Goal: Information Seeking & Learning: Learn about a topic

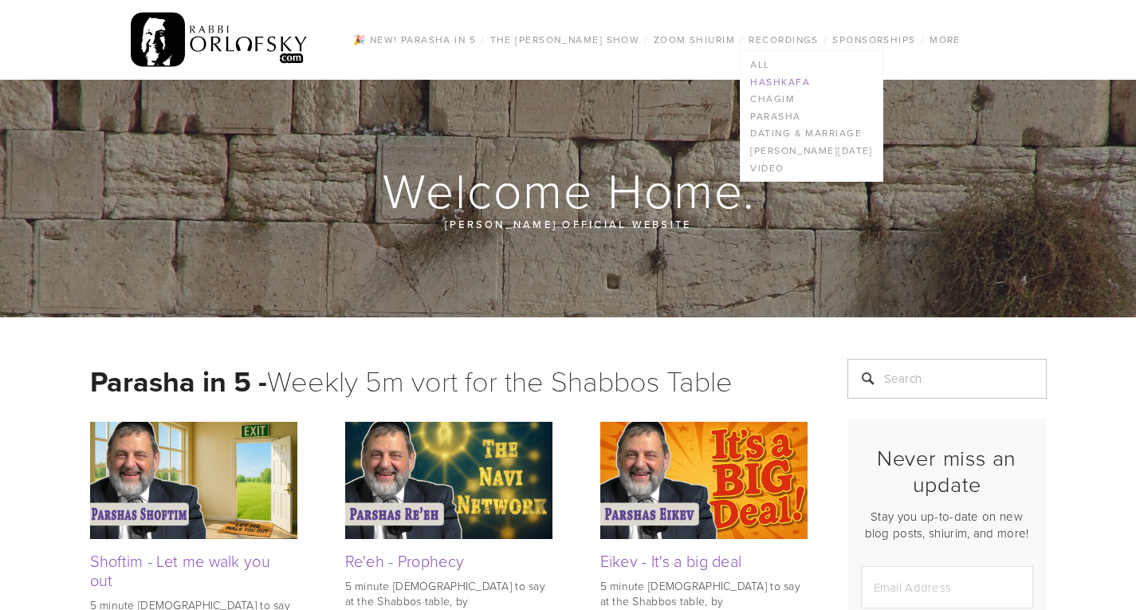
click at [780, 83] on link "Hashkafa" at bounding box center [811, 82] width 141 height 18
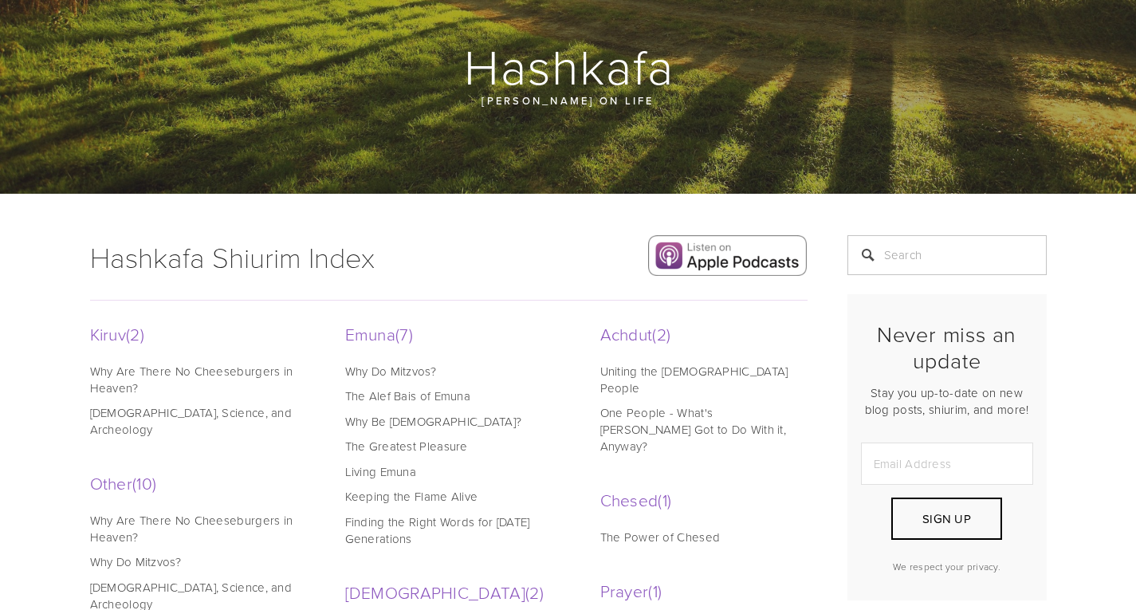
scroll to position [124, 0]
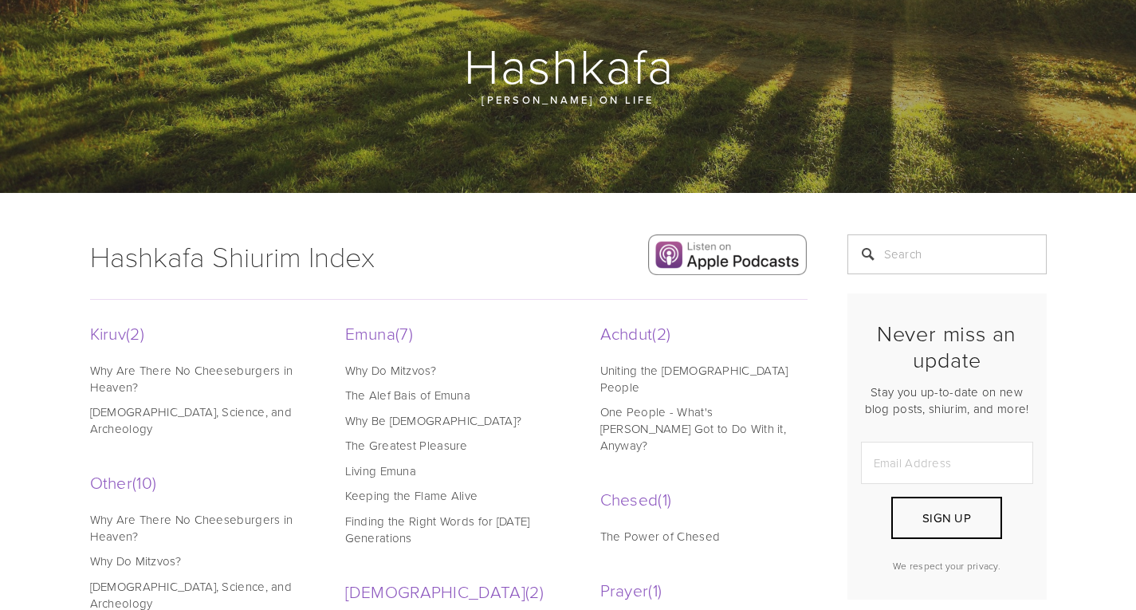
click at [122, 417] on link "[DEMOGRAPHIC_DATA], Science, and Archeology" at bounding box center [191, 419] width 203 height 33
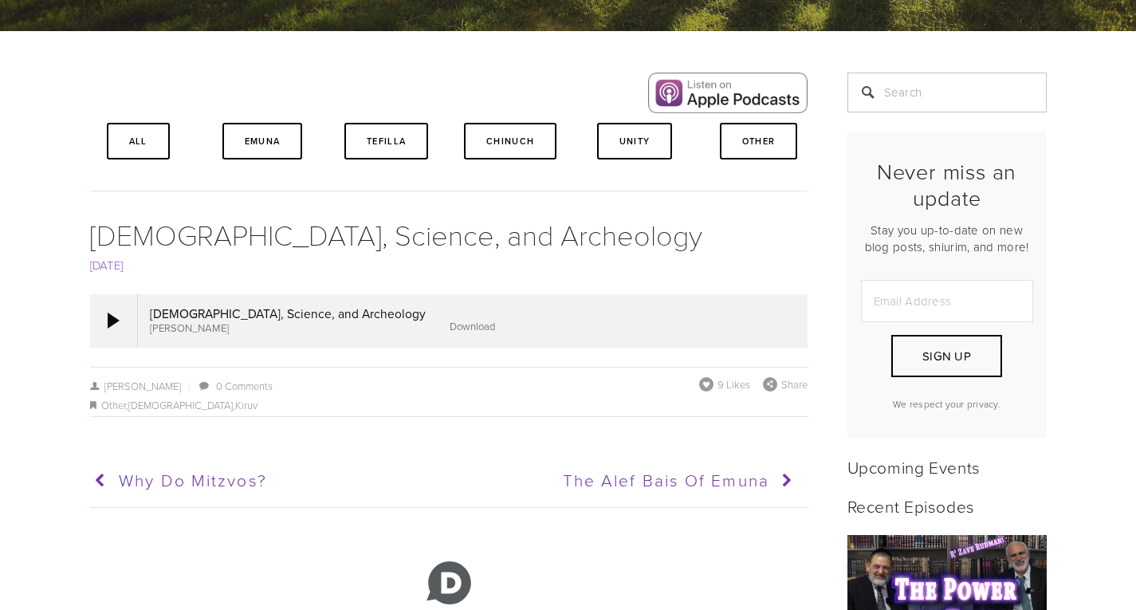
scroll to position [287, 0]
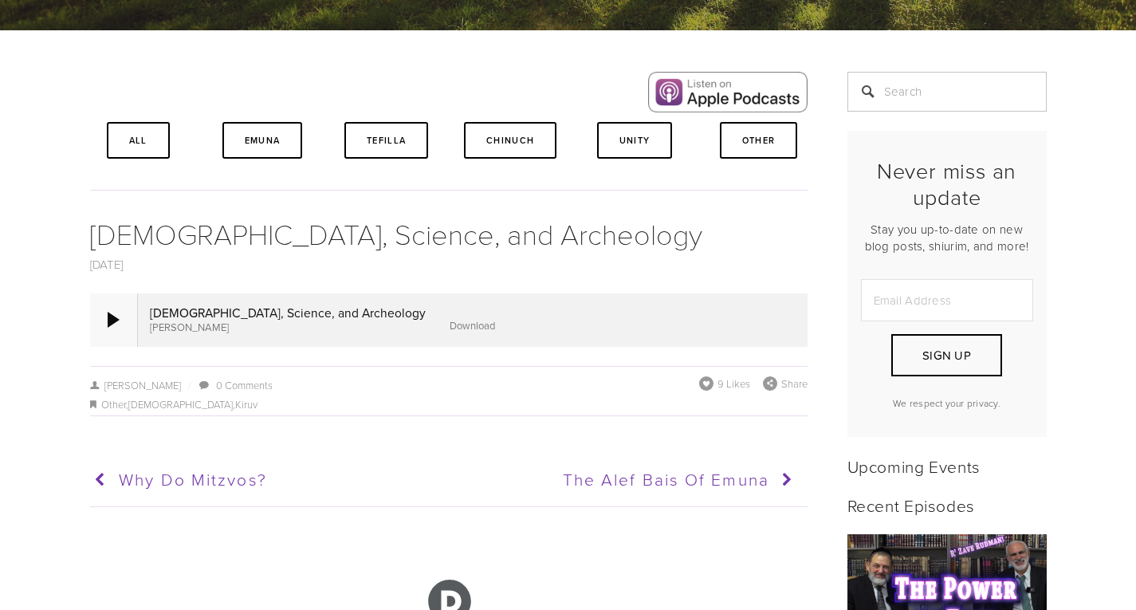
click at [113, 337] on div at bounding box center [114, 319] width 48 height 53
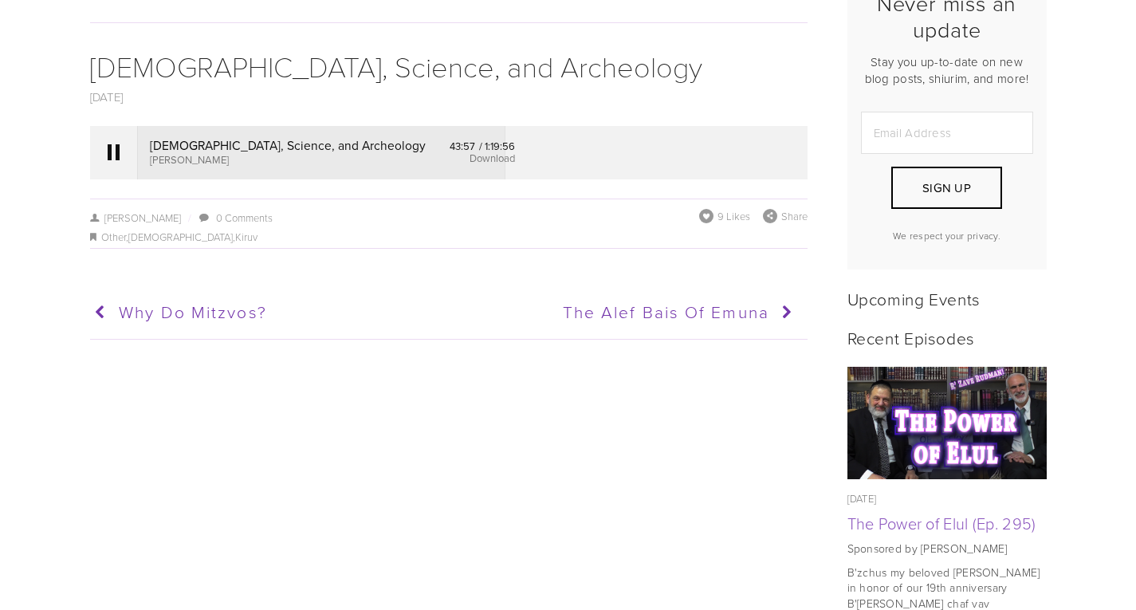
scroll to position [0, 0]
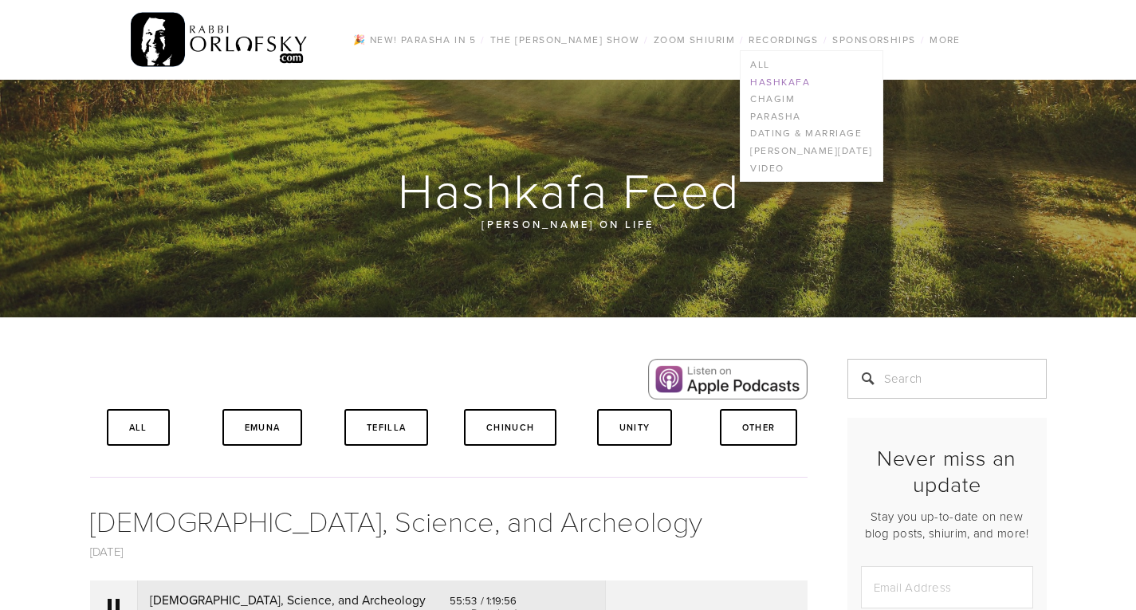
click at [774, 78] on link "Hashkafa" at bounding box center [811, 82] width 141 height 18
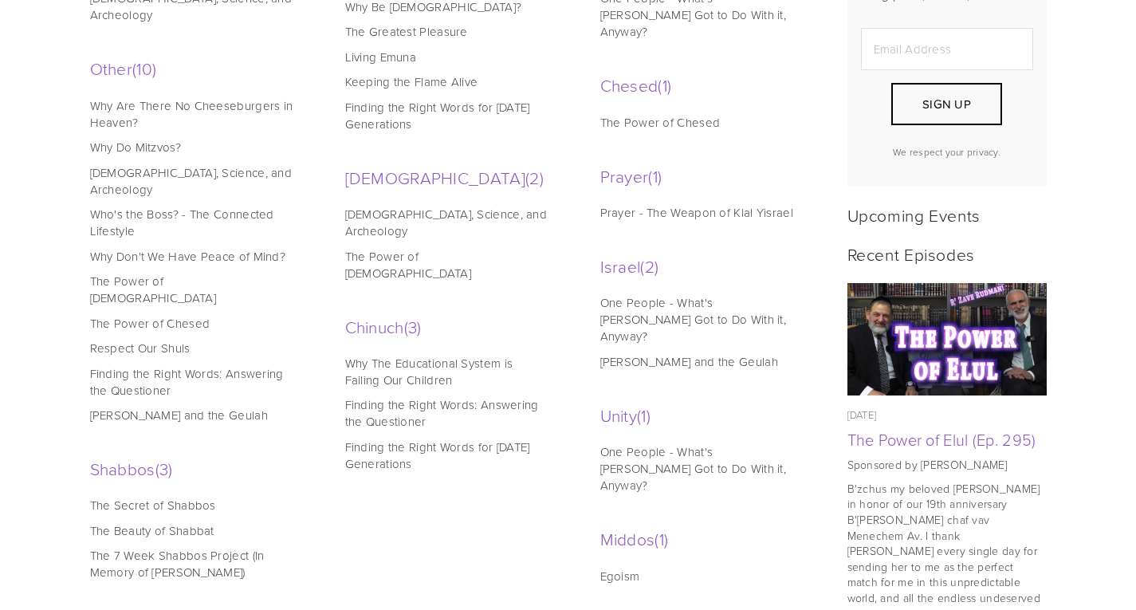
scroll to position [540, 0]
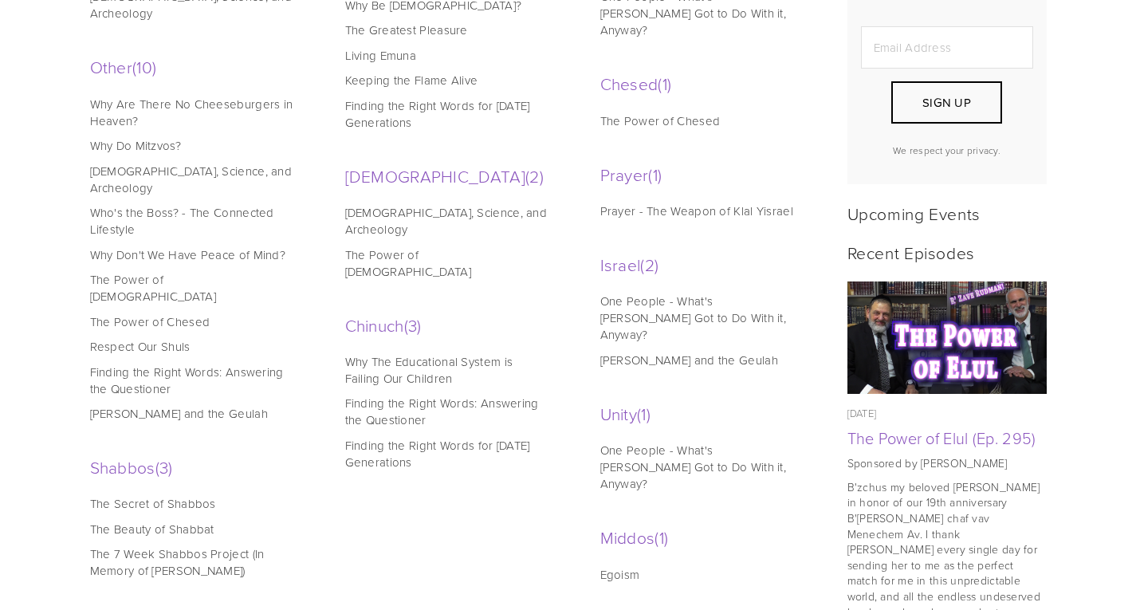
click at [420, 353] on link "Why The Educational System is Failing Our Children" at bounding box center [446, 369] width 203 height 33
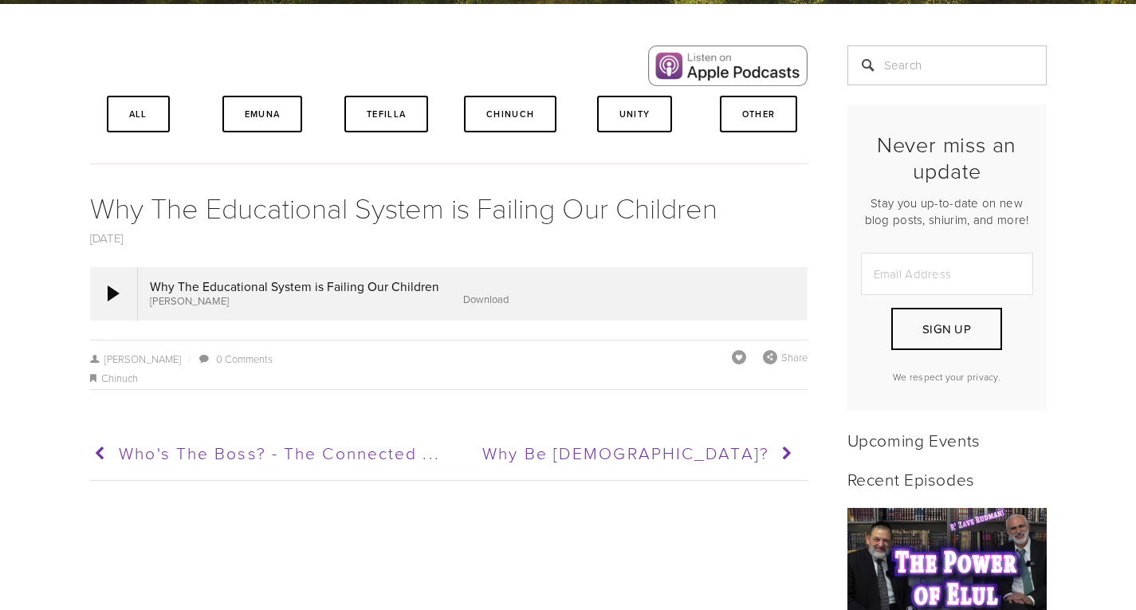
scroll to position [314, 0]
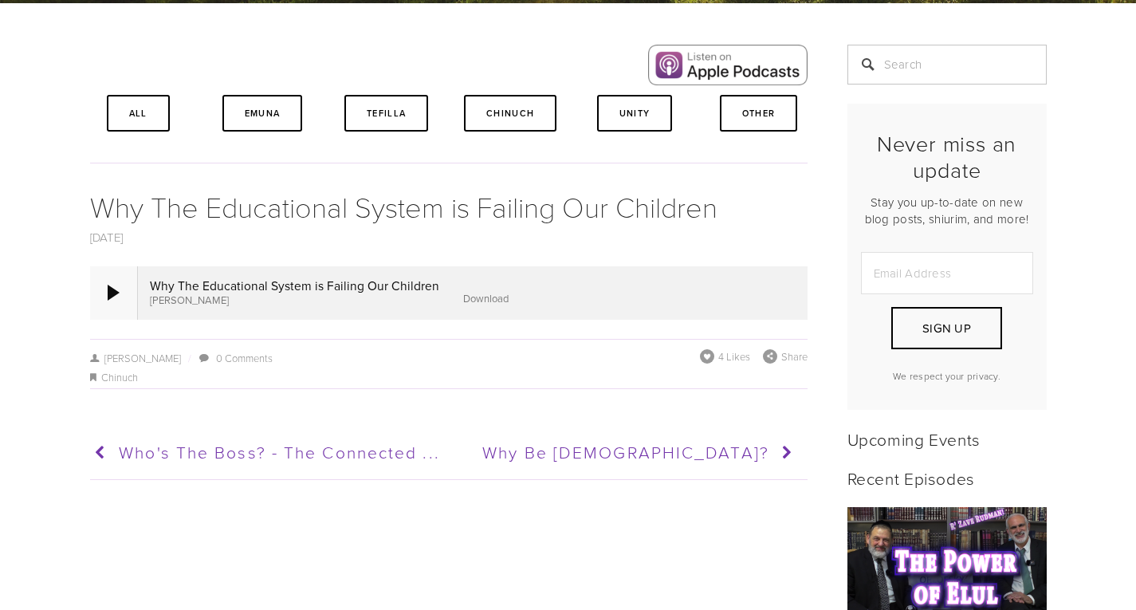
click at [123, 300] on div at bounding box center [114, 292] width 48 height 53
